Goal: Transaction & Acquisition: Purchase product/service

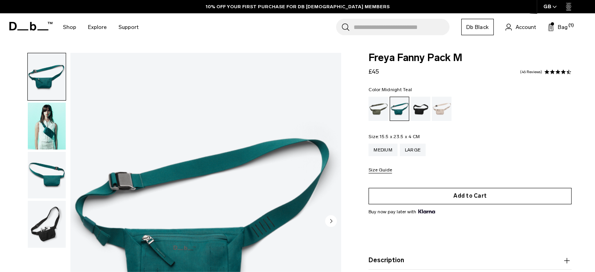
click at [468, 198] on button "Add to Cart" at bounding box center [470, 196] width 203 height 16
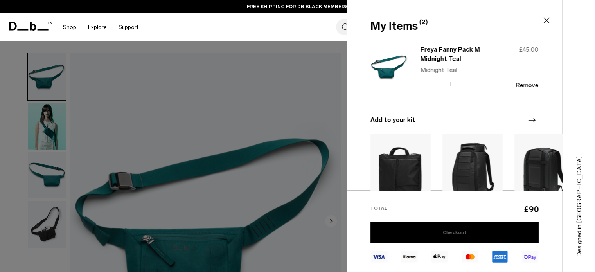
click at [467, 229] on link "Checkout" at bounding box center [455, 232] width 168 height 21
click at [510, 232] on link "Checkout" at bounding box center [455, 232] width 168 height 21
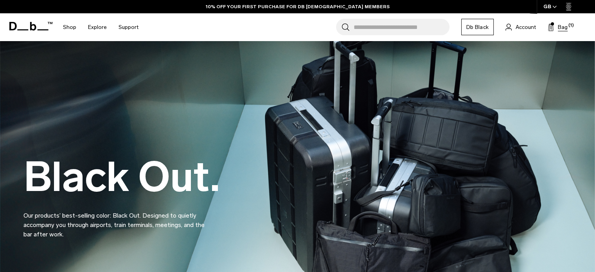
click at [561, 25] on span "Bag" at bounding box center [563, 27] width 10 height 8
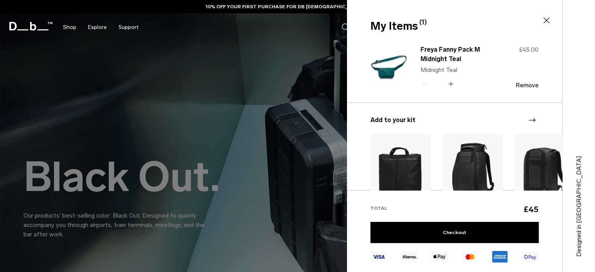
click at [449, 83] on icon at bounding box center [450, 83] width 7 height 11
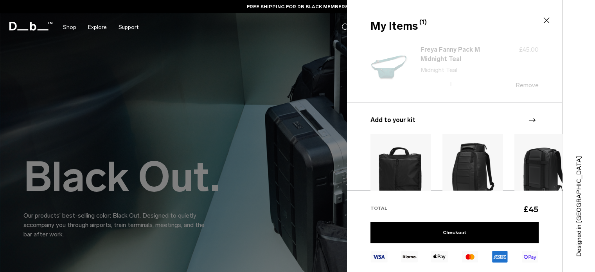
click at [427, 83] on div "Freya Fanny Pack M Midnight Teal Midnight Teal Quantity - * + £45.00 Remove" at bounding box center [454, 114] width 215 height 151
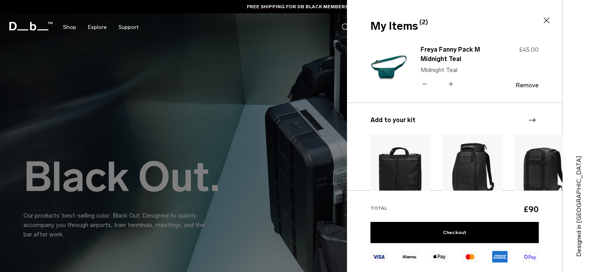
click at [426, 84] on icon at bounding box center [424, 83] width 7 height 11
click at [534, 85] on button "Remove" at bounding box center [527, 85] width 23 height 7
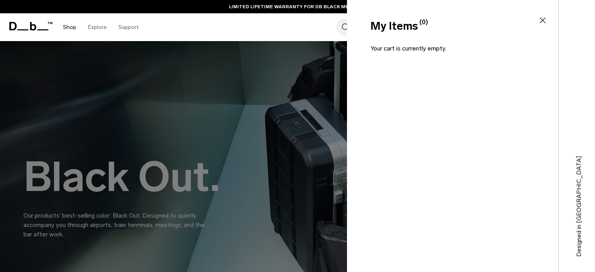
click at [69, 28] on link "Shop" at bounding box center [69, 27] width 13 height 28
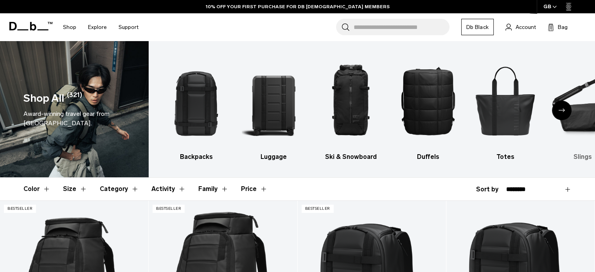
click at [581, 116] on img "6 / 10" at bounding box center [583, 101] width 64 height 96
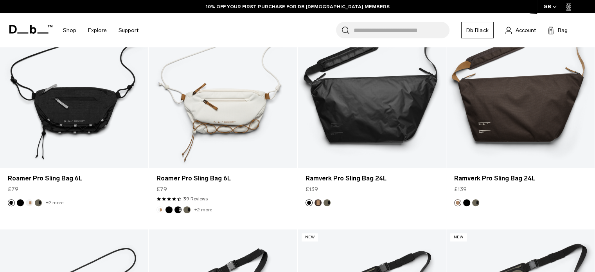
scroll to position [184, 0]
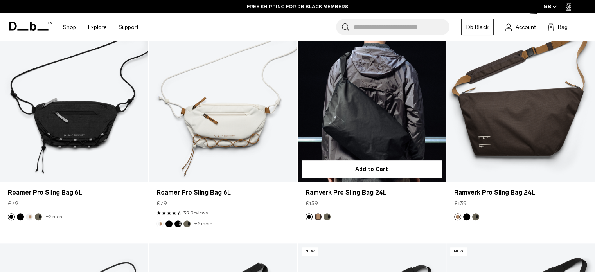
click at [316, 217] on button "Espresso" at bounding box center [318, 216] width 7 height 7
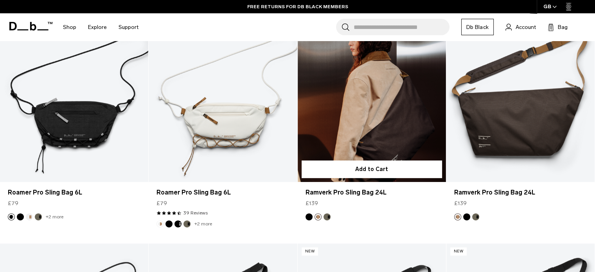
click at [327, 217] on button "Forest Green" at bounding box center [327, 216] width 7 height 7
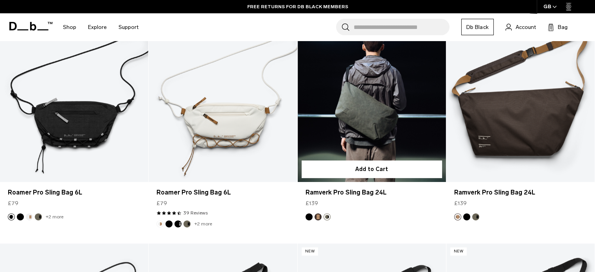
click at [318, 216] on button "Espresso" at bounding box center [318, 216] width 7 height 7
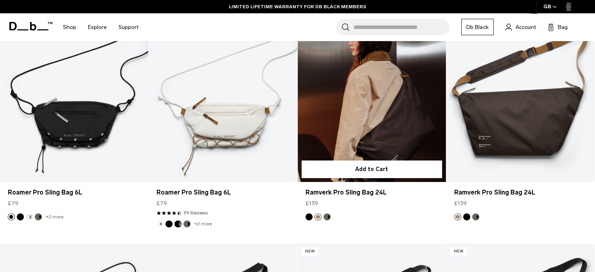
click at [361, 119] on link "Ramverk Pro Sling Bag 24L Espresso" at bounding box center [372, 99] width 148 height 165
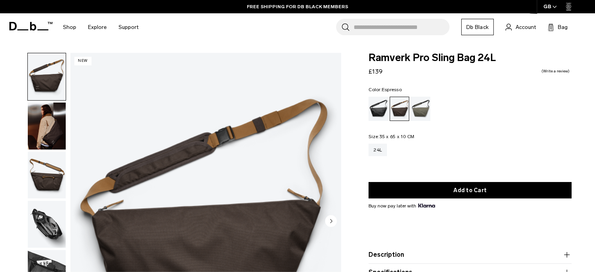
scroll to position [63, 0]
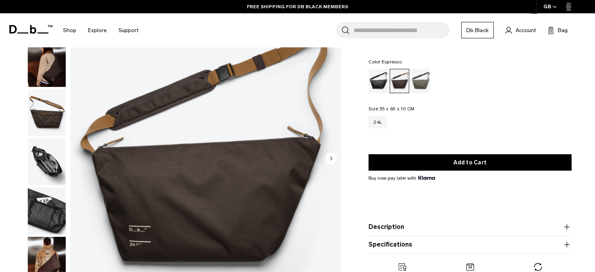
click at [332, 157] on circle "Next slide" at bounding box center [331, 158] width 12 height 12
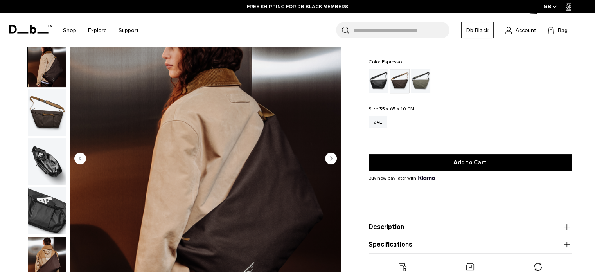
click at [332, 157] on circle "Next slide" at bounding box center [331, 158] width 12 height 12
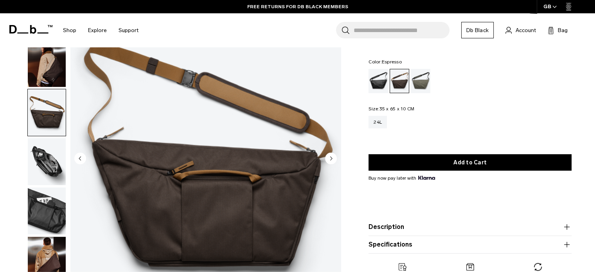
click at [332, 157] on circle "Next slide" at bounding box center [331, 158] width 12 height 12
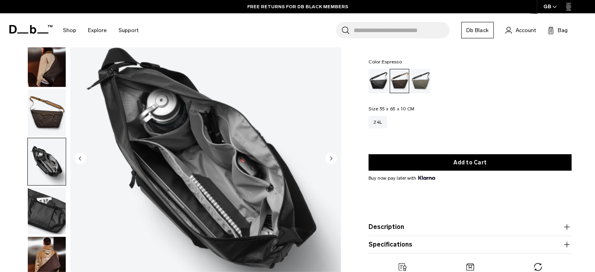
click at [332, 157] on circle "Next slide" at bounding box center [331, 158] width 12 height 12
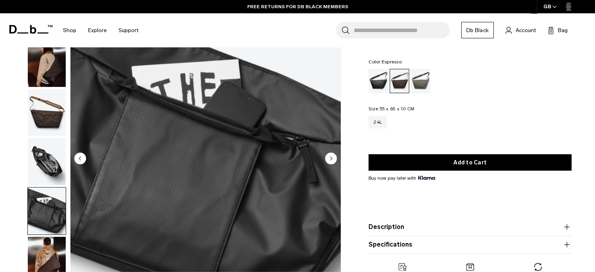
click at [332, 157] on circle "Next slide" at bounding box center [331, 158] width 12 height 12
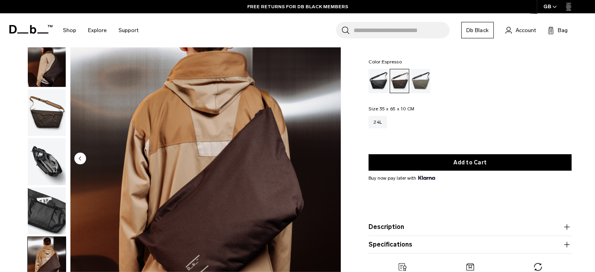
click at [332, 157] on img "6 / 6" at bounding box center [205, 159] width 271 height 338
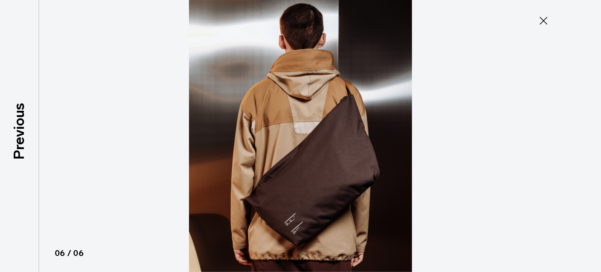
click at [332, 157] on img at bounding box center [300, 136] width 352 height 272
click at [545, 18] on icon at bounding box center [544, 20] width 13 height 13
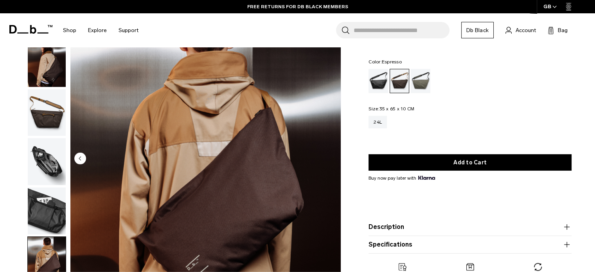
click at [80, 162] on circle "Previous slide" at bounding box center [80, 158] width 12 height 12
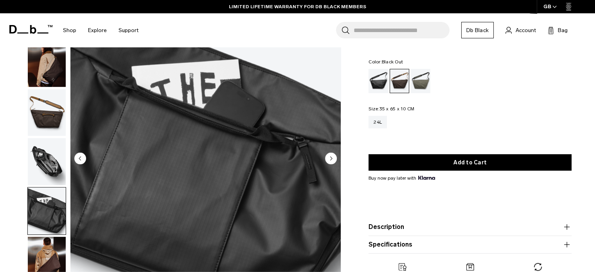
click at [381, 79] on div "Black Out" at bounding box center [379, 81] width 20 height 24
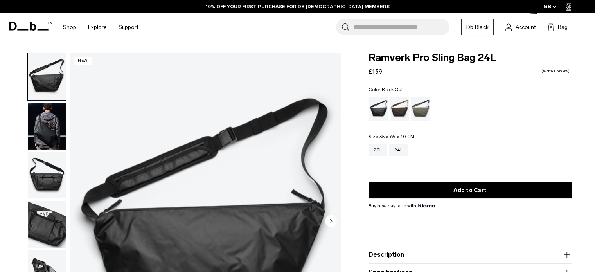
click at [327, 222] on circle "Next slide" at bounding box center [331, 221] width 12 height 12
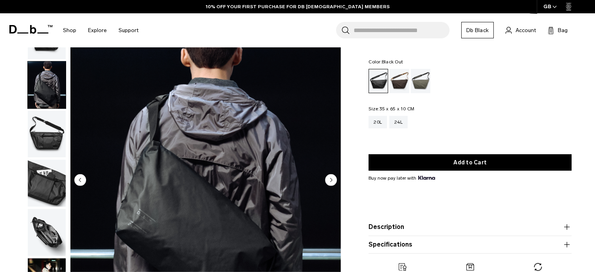
scroll to position [85, 0]
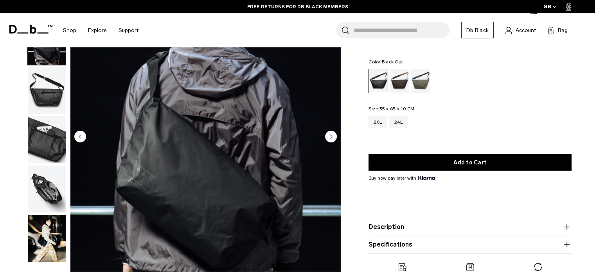
click at [52, 238] on img "button" at bounding box center [47, 238] width 38 height 47
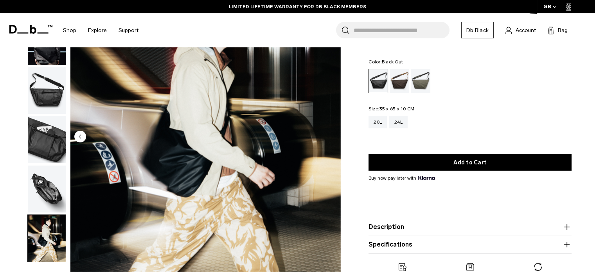
click at [381, 29] on input "Search for Bags, Luggage..." at bounding box center [402, 30] width 96 height 16
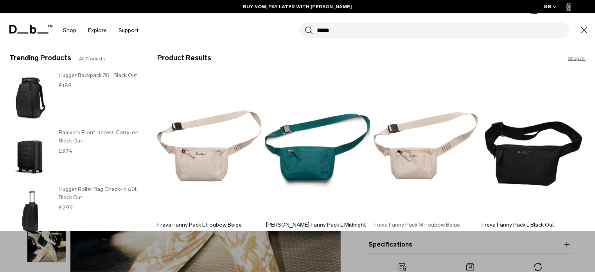
type input "*****"
click at [426, 169] on img at bounding box center [426, 146] width 104 height 141
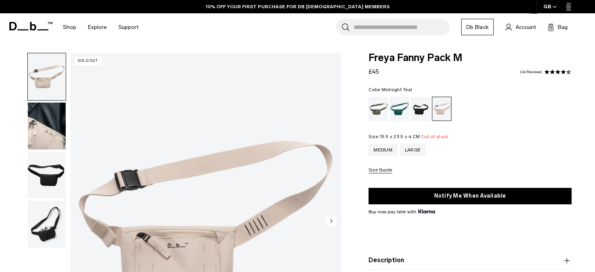
click at [399, 108] on div "Midnight Teal" at bounding box center [400, 109] width 20 height 24
